Goal: Information Seeking & Learning: Learn about a topic

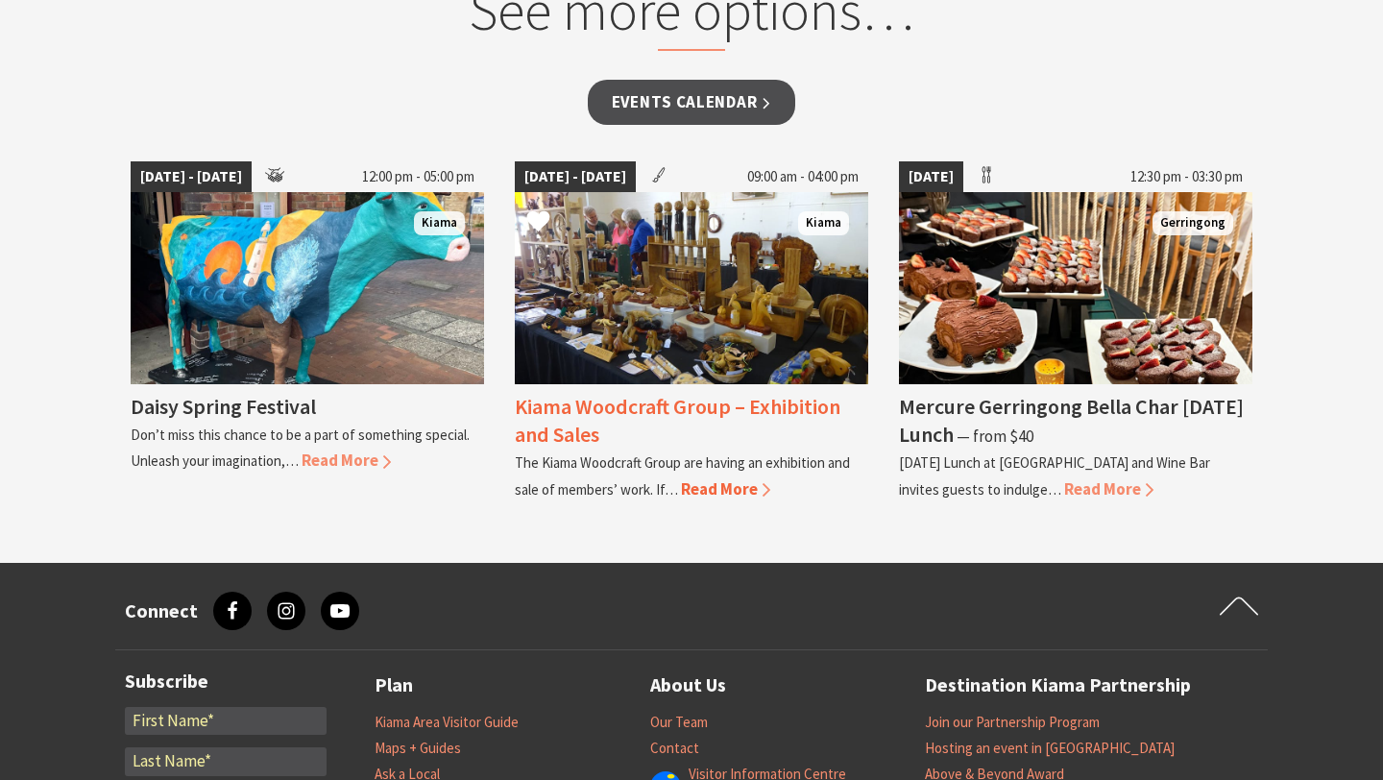
scroll to position [1656, 0]
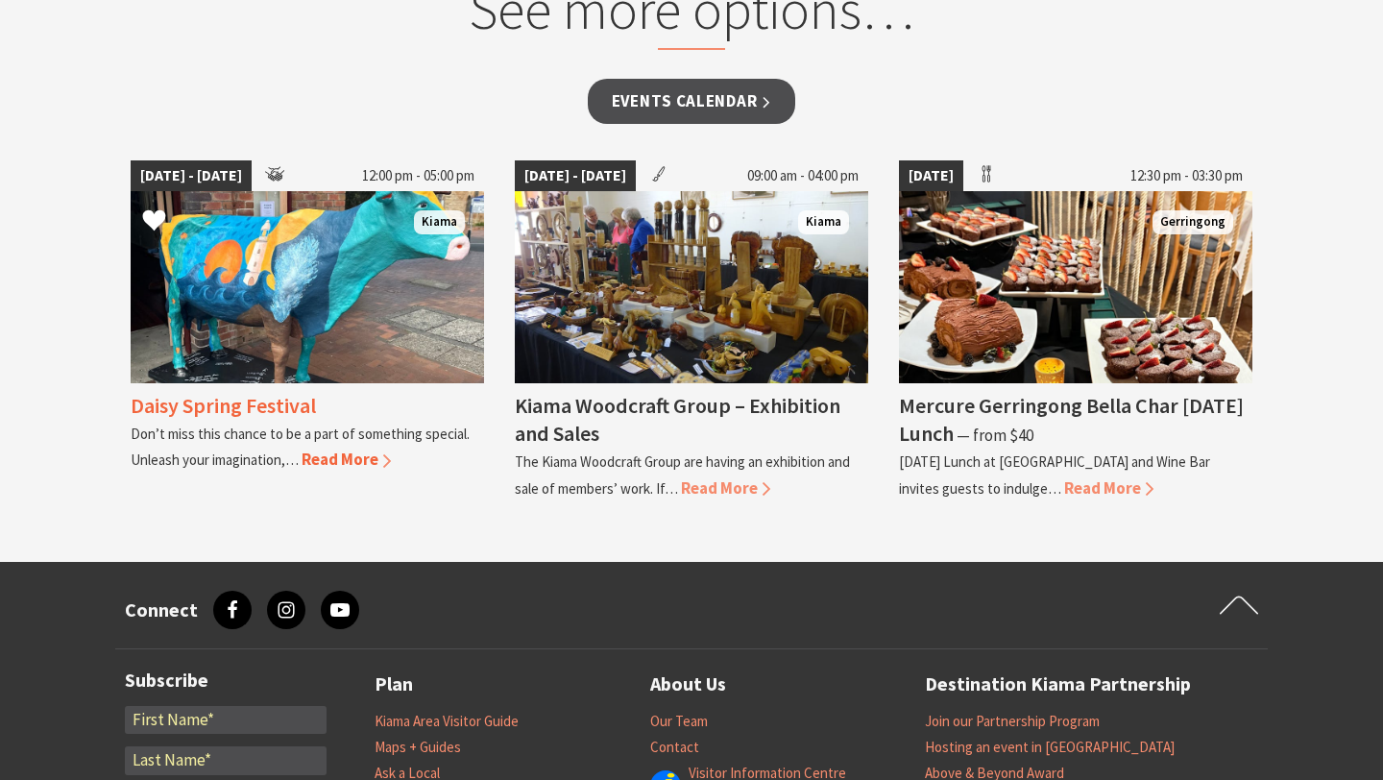
click at [316, 454] on span "Read More" at bounding box center [346, 458] width 89 height 21
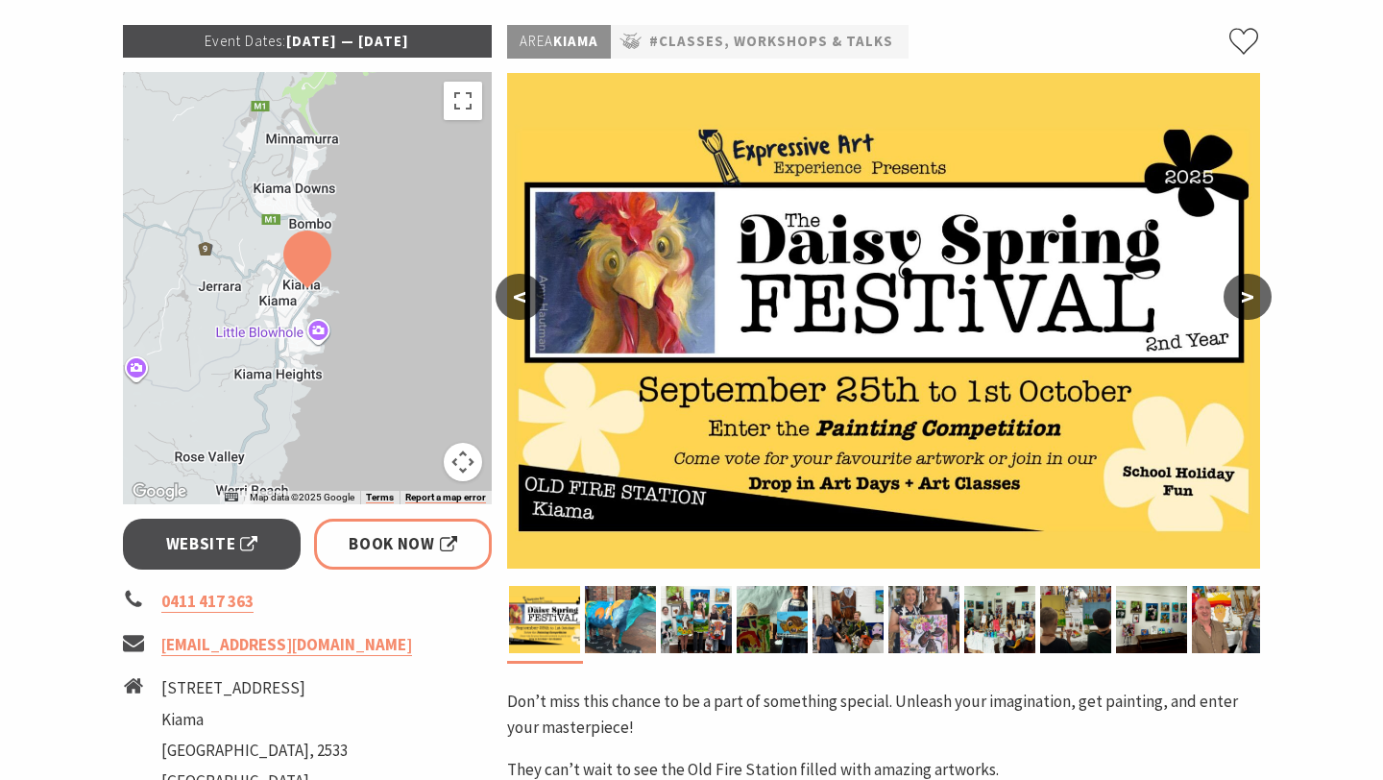
scroll to position [291, 0]
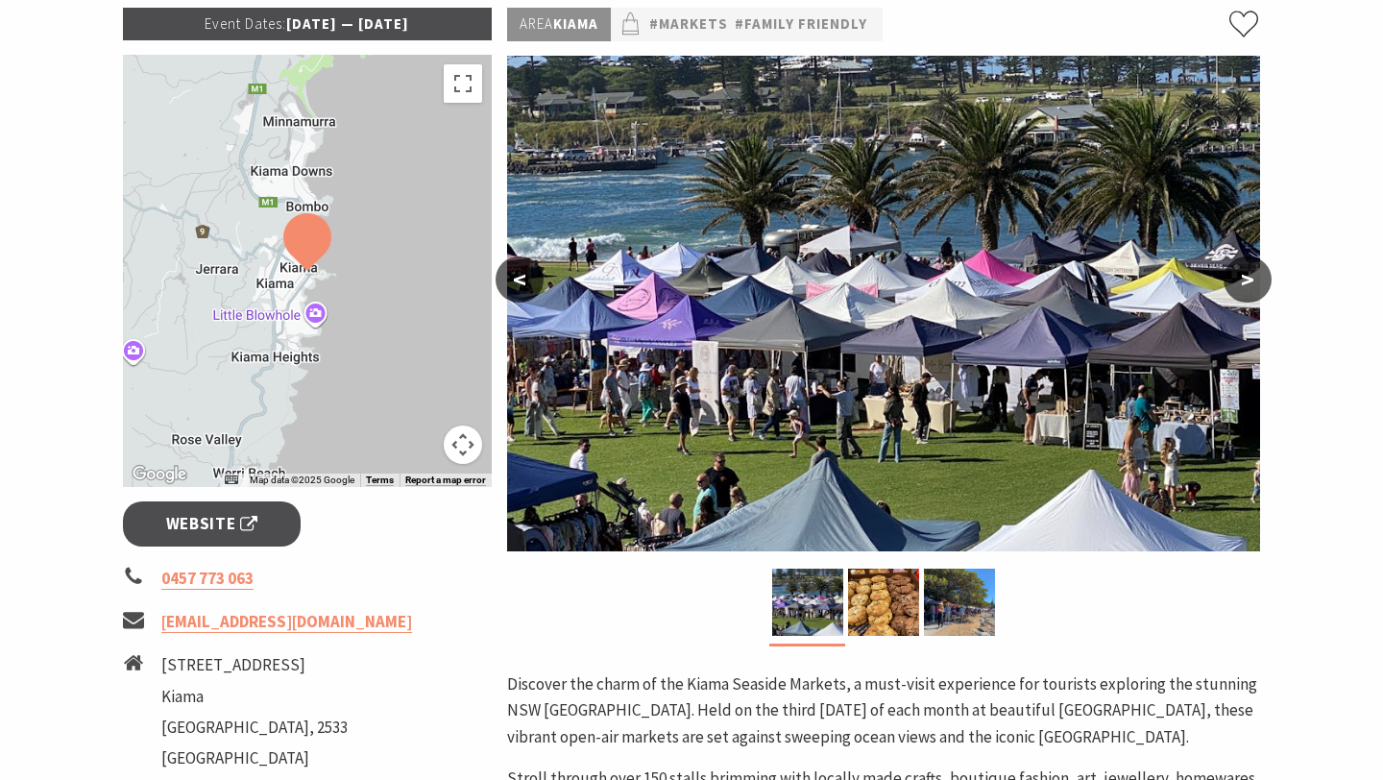
scroll to position [305, 0]
